Goal: Task Accomplishment & Management: Manage account settings

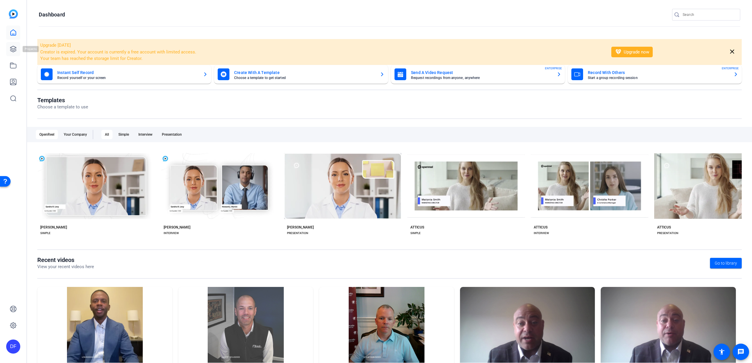
click at [10, 48] on icon at bounding box center [13, 49] width 7 height 7
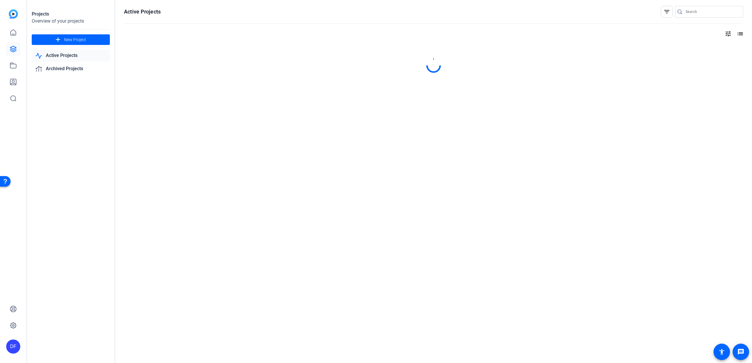
click at [14, 50] on icon at bounding box center [13, 49] width 7 height 7
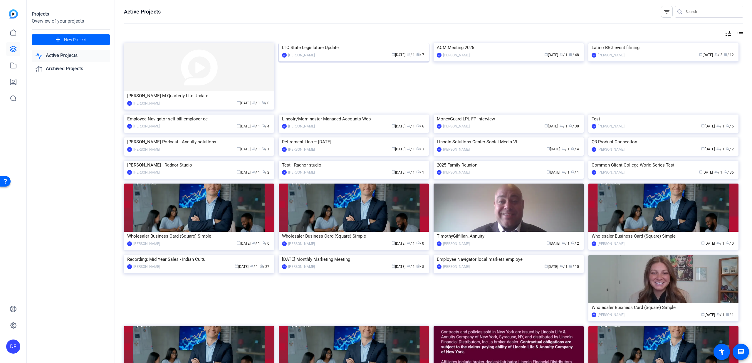
click at [330, 43] on img at bounding box center [354, 43] width 150 height 0
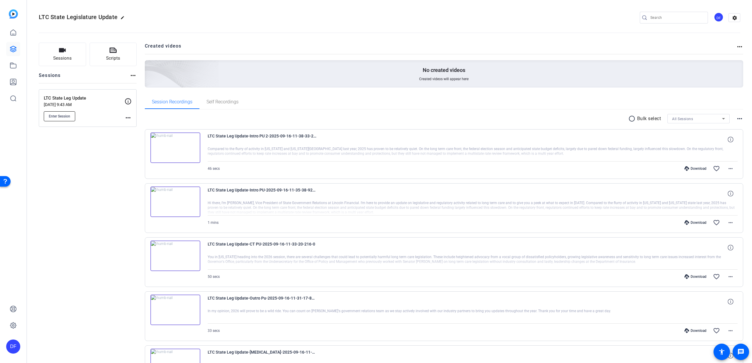
click at [63, 114] on span "Enter Session" at bounding box center [59, 116] width 21 height 5
click at [14, 49] on icon at bounding box center [13, 49] width 6 height 6
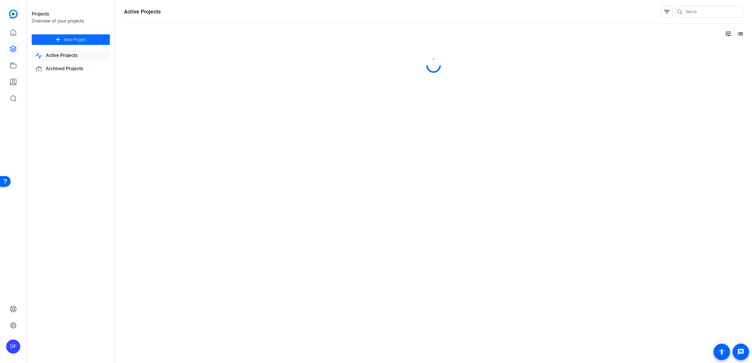
click at [63, 37] on span at bounding box center [71, 40] width 78 height 14
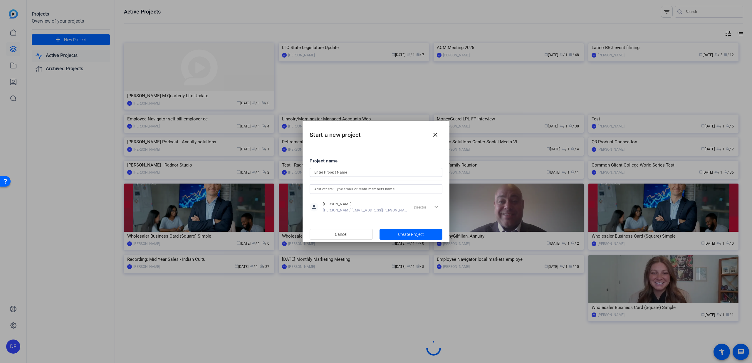
click at [353, 175] on input at bounding box center [375, 172] width 123 height 7
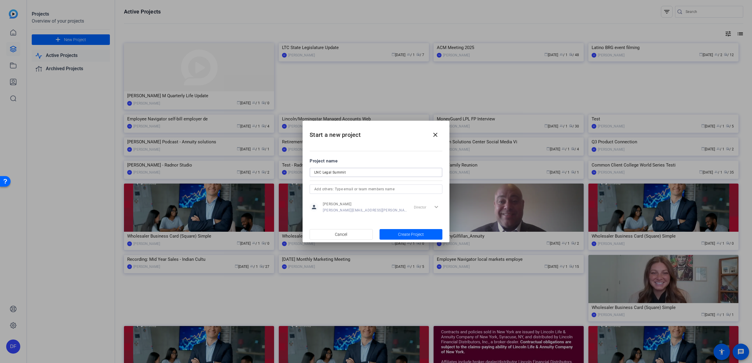
type input "LNC Legal Summit"
click at [384, 190] on input "text" at bounding box center [375, 189] width 123 height 7
type input "[PERSON_NAME]"
click at [368, 202] on mat-option "TW [PERSON_NAME]" at bounding box center [376, 200] width 133 height 9
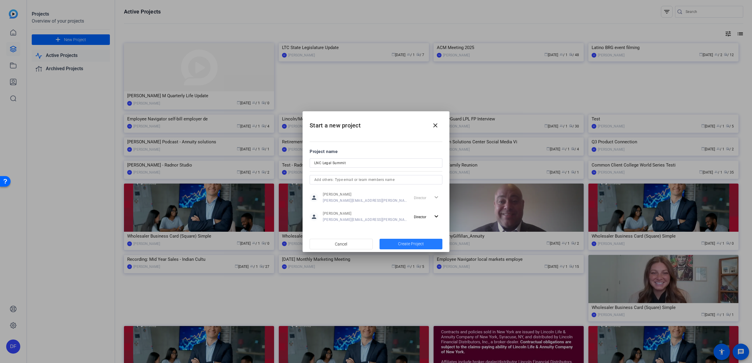
click at [400, 244] on span "Create Project" at bounding box center [411, 244] width 26 height 6
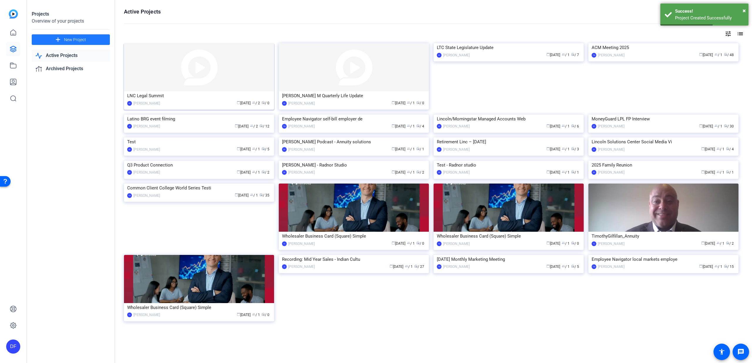
click at [204, 79] on img at bounding box center [199, 67] width 150 height 48
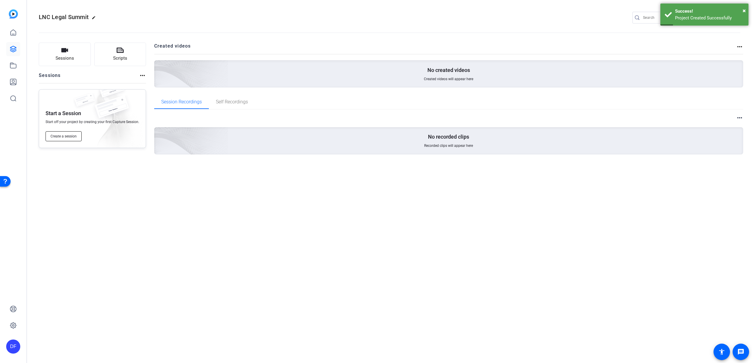
click at [73, 136] on span "Create a session" at bounding box center [64, 136] width 26 height 5
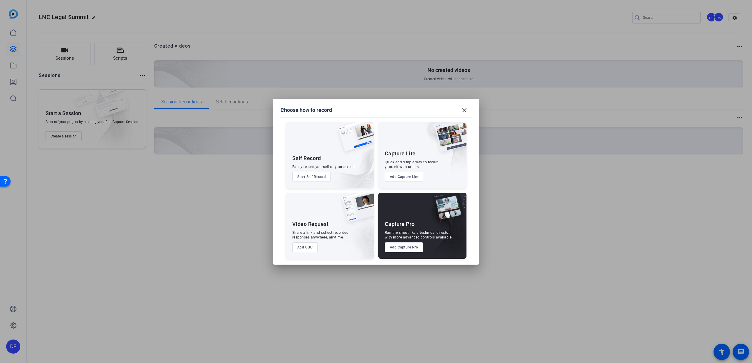
click at [399, 246] on button "Add Capture Pro" at bounding box center [404, 247] width 38 height 10
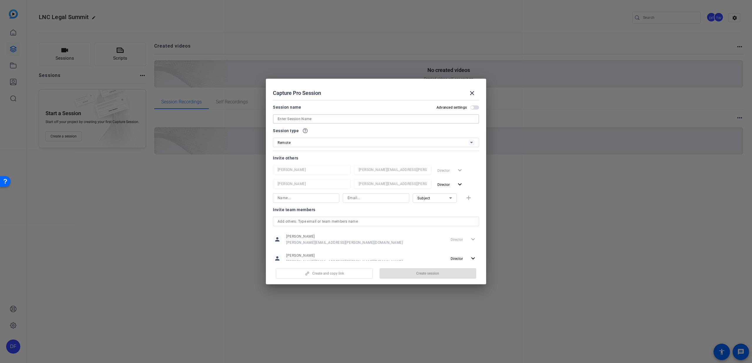
click at [321, 118] on input at bounding box center [376, 118] width 197 height 7
type input "LNC Legal Summit"
click at [471, 106] on span "button" at bounding box center [472, 107] width 3 height 3
click at [470, 107] on span "button" at bounding box center [474, 107] width 9 height 4
click at [406, 280] on span "button" at bounding box center [428, 274] width 97 height 14
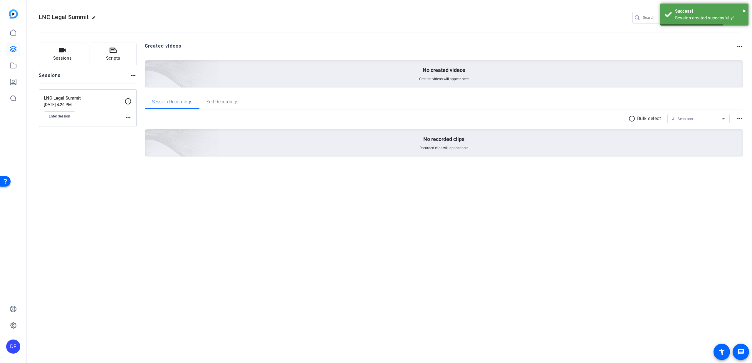
click at [128, 101] on icon at bounding box center [128, 101] width 6 height 6
click at [127, 116] on mat-icon "more_horiz" at bounding box center [128, 117] width 7 height 7
click at [127, 116] on div at bounding box center [376, 181] width 752 height 363
click at [130, 101] on icon at bounding box center [128, 101] width 7 height 7
click at [127, 117] on mat-icon "more_horiz" at bounding box center [128, 117] width 7 height 7
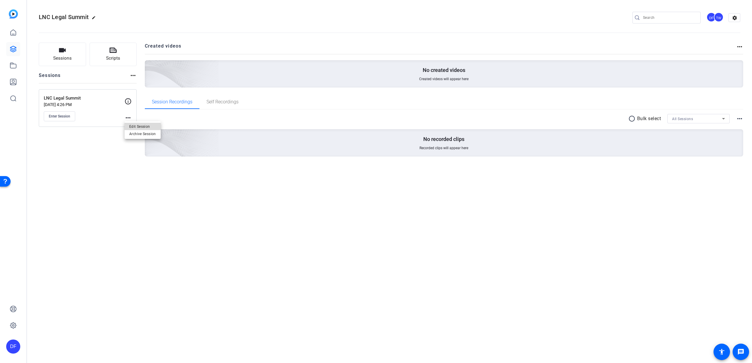
click at [133, 123] on span "Edit Session" at bounding box center [142, 126] width 27 height 7
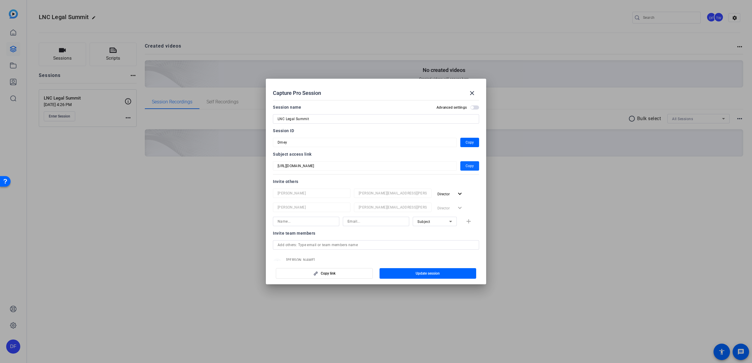
click at [466, 167] on span "Copy" at bounding box center [470, 166] width 8 height 7
click at [473, 145] on span "button" at bounding box center [469, 142] width 19 height 14
